Goal: Navigation & Orientation: Find specific page/section

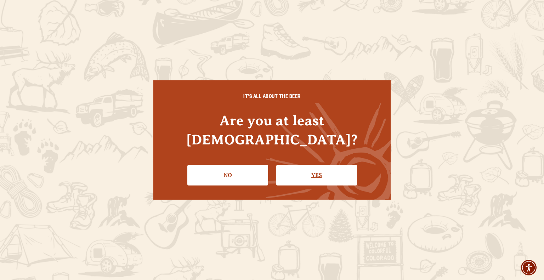
click at [318, 165] on link "Yes" at bounding box center [316, 175] width 81 height 21
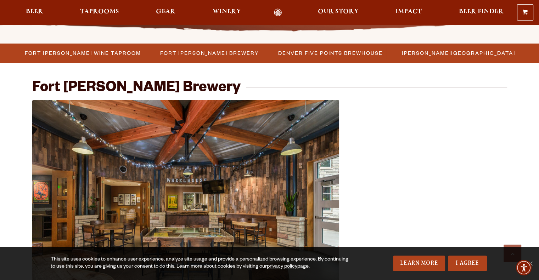
scroll to position [228, 0]
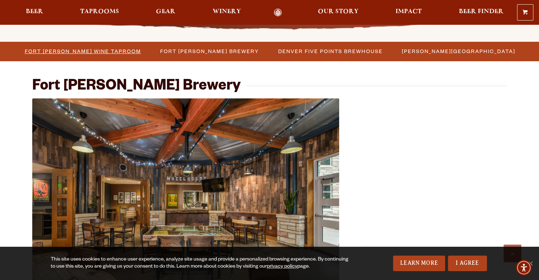
click at [112, 54] on span "Fort Collins Wine Taproom" at bounding box center [83, 51] width 116 height 10
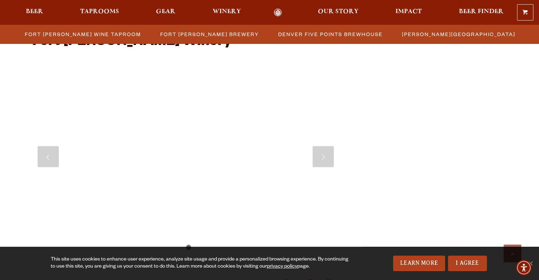
scroll to position [1190, 0]
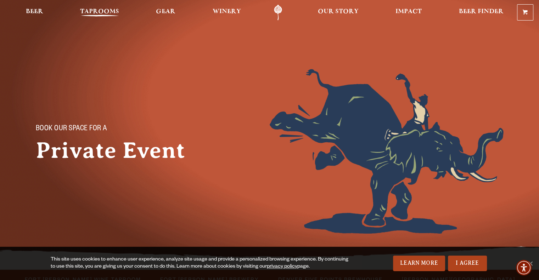
click at [103, 12] on span "Taprooms" at bounding box center [99, 12] width 39 height 6
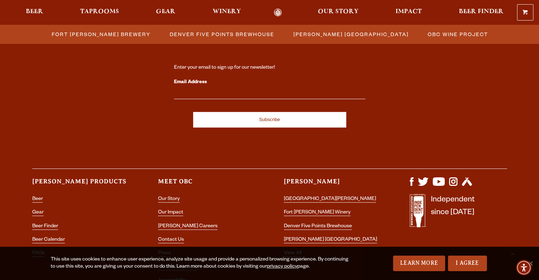
scroll to position [758, 0]
